Goal: Transaction & Acquisition: Purchase product/service

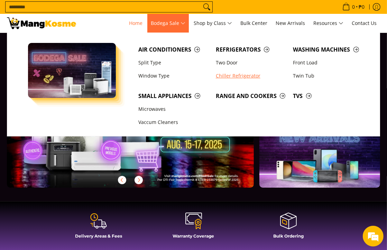
click at [229, 77] on link "Chiller Refrigerator" at bounding box center [252, 75] width 78 height 13
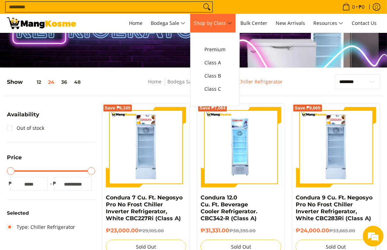
scroll to position [35, 0]
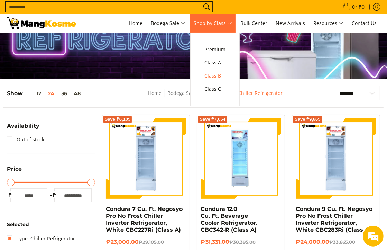
click at [219, 76] on span "Class B" at bounding box center [215, 76] width 21 height 9
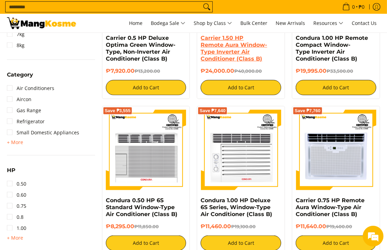
scroll to position [415, 0]
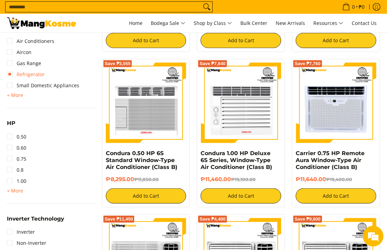
click at [11, 75] on link "Refrigerator" at bounding box center [26, 74] width 38 height 11
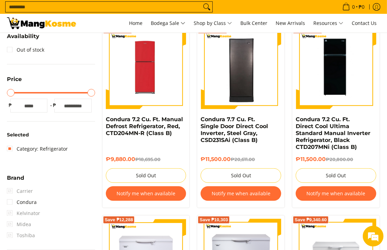
scroll to position [122, 0]
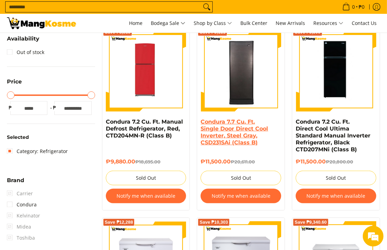
click at [240, 129] on link "Condura 7.7 Cu. Ft. Single Door Direct Cool Inverter, Steel Gray, CSD231SAi (Cl…" at bounding box center [234, 131] width 67 height 27
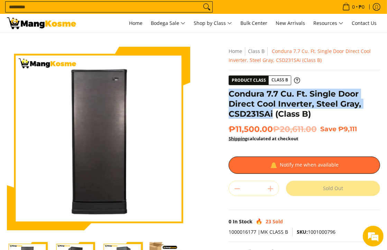
drag, startPoint x: 274, startPoint y: 112, endPoint x: 224, endPoint y: 94, distance: 52.9
click at [224, 94] on div "Skip to Main Content Enable zoom Disable zoom Enable zoom Disable zoom Enable z…" at bounding box center [193, 186] width 380 height 279
